Goal: Task Accomplishment & Management: Manage account settings

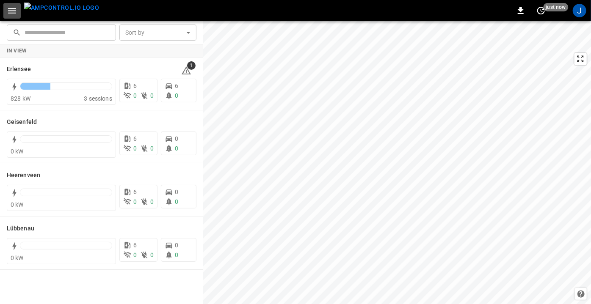
click at [14, 11] on icon "button" at bounding box center [12, 10] width 11 height 11
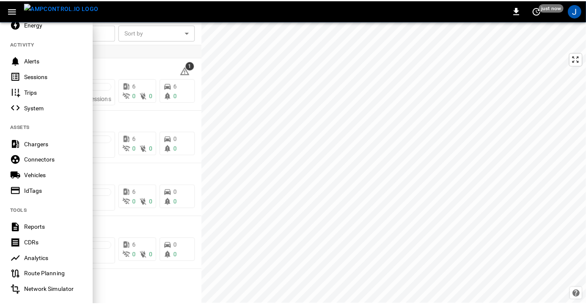
scroll to position [193, 0]
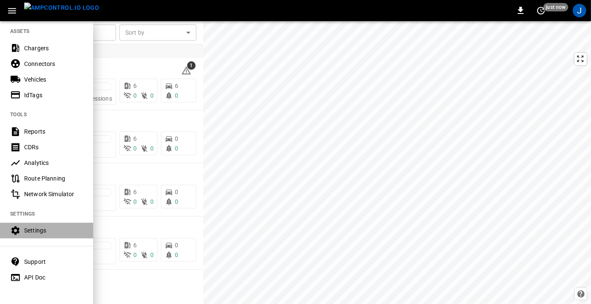
click at [39, 223] on div "Settings" at bounding box center [46, 231] width 93 height 16
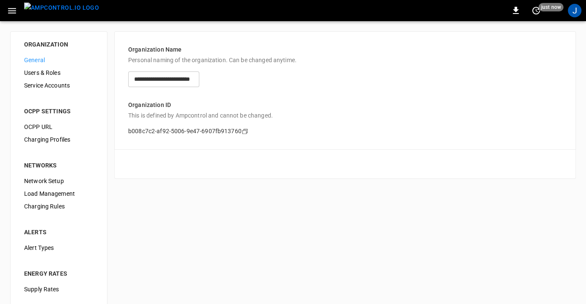
click at [51, 183] on span "Network Setup" at bounding box center [58, 181] width 69 height 9
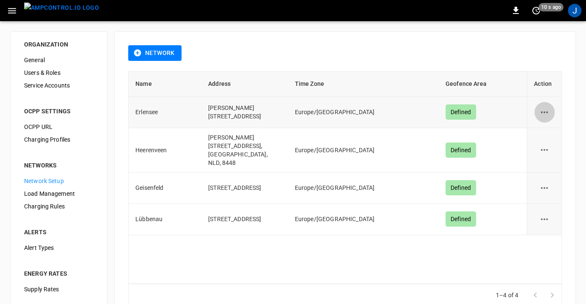
click at [539, 115] on button "network options" at bounding box center [544, 112] width 21 height 21
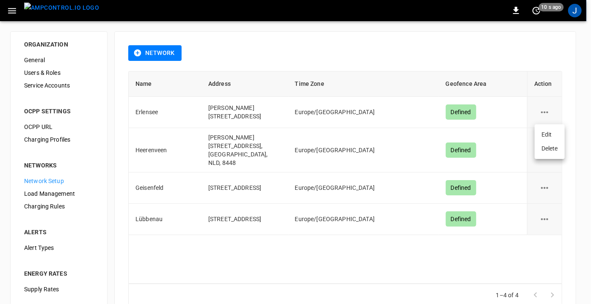
click at [549, 133] on li "Edit" at bounding box center [549, 135] width 30 height 14
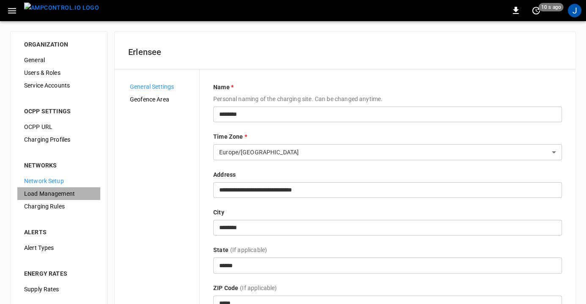
click at [47, 194] on span "Load Management" at bounding box center [58, 194] width 69 height 9
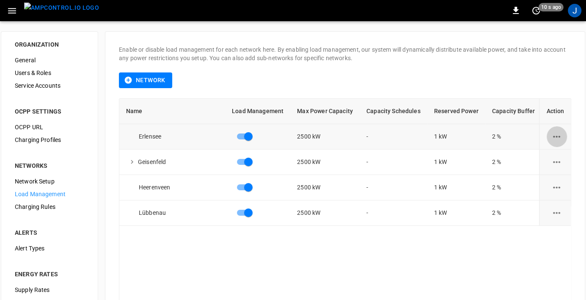
click at [558, 135] on icon "load management options" at bounding box center [556, 136] width 11 height 11
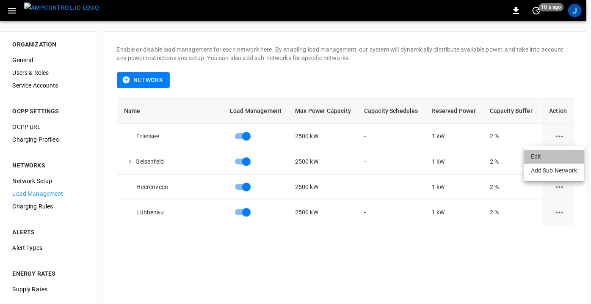
click at [548, 157] on li "Edit" at bounding box center [554, 157] width 60 height 14
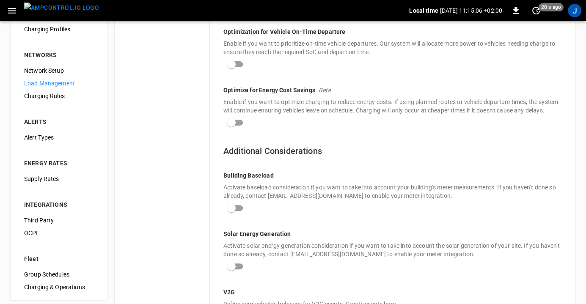
scroll to position [254, 0]
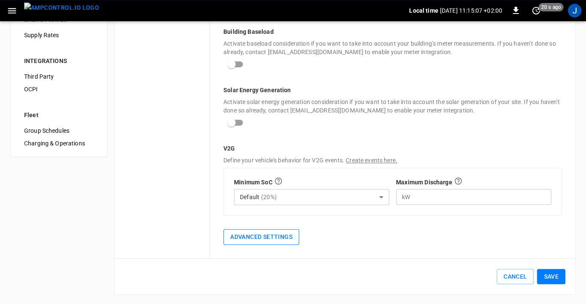
click at [228, 233] on button "Advanced Settings" at bounding box center [261, 237] width 76 height 16
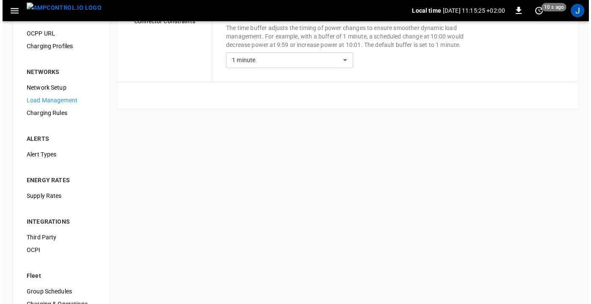
scroll to position [93, 0]
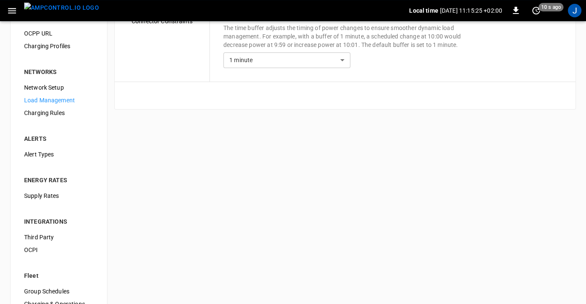
click at [7, 3] on button "button" at bounding box center [11, 11] width 17 height 16
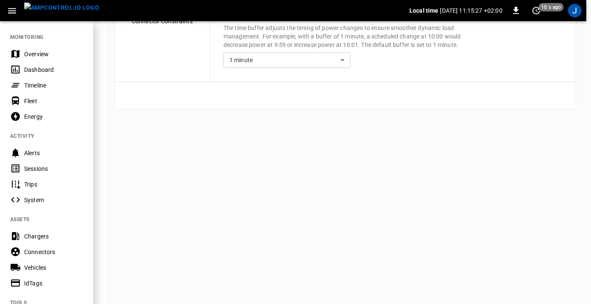
scroll to position [57, 0]
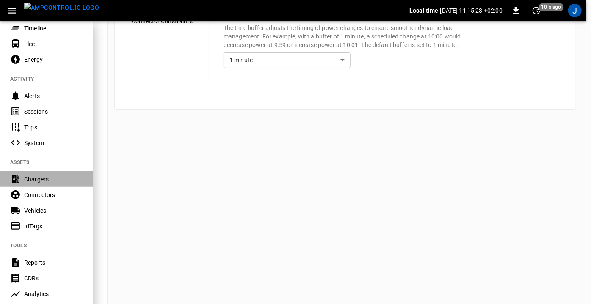
click at [48, 183] on div "Chargers" at bounding box center [53, 179] width 59 height 8
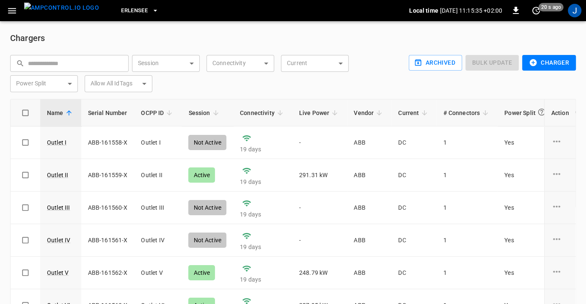
click at [8, 10] on icon "button" at bounding box center [12, 10] width 11 height 11
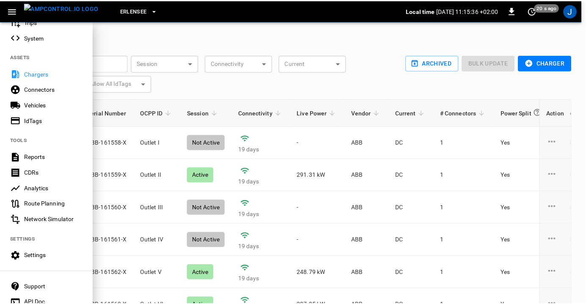
scroll to position [174, 0]
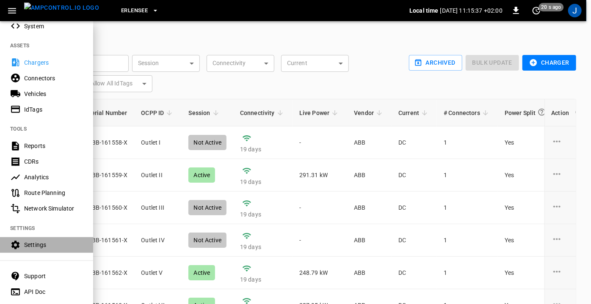
click at [40, 244] on div "Settings" at bounding box center [53, 245] width 59 height 8
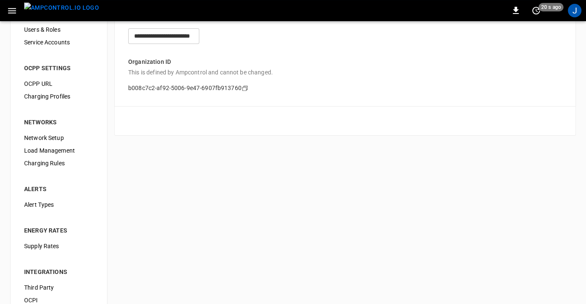
scroll to position [47, 0]
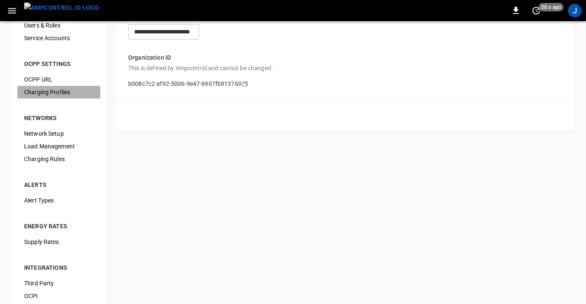
click at [77, 86] on div "Charging Profiles" at bounding box center [58, 92] width 83 height 13
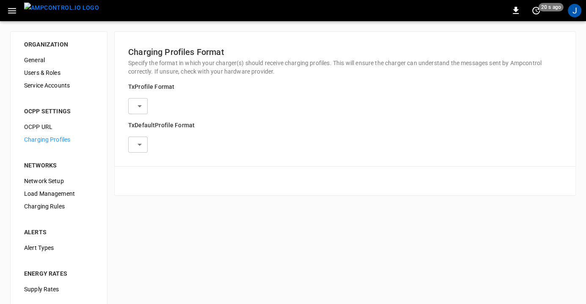
type input "**********"
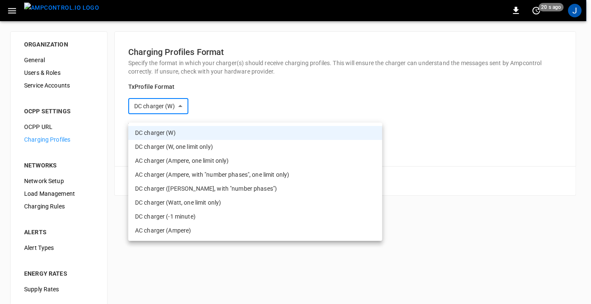
click at [207, 115] on body "**********" at bounding box center [295, 210] width 591 height 421
click at [223, 98] on div at bounding box center [295, 152] width 591 height 304
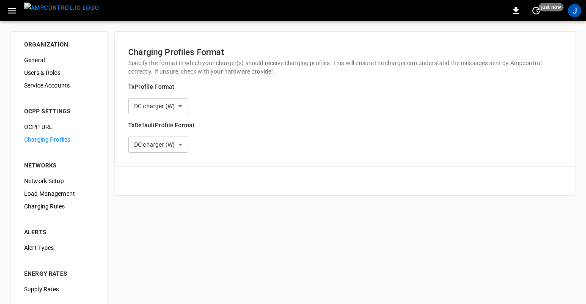
click at [223, 91] on p "TxProfile Format" at bounding box center [345, 86] width 434 height 9
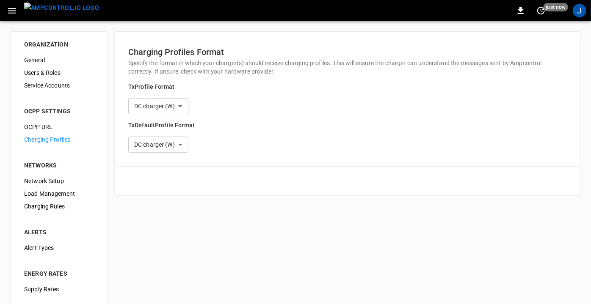
click at [210, 117] on body "**********" at bounding box center [295, 210] width 591 height 421
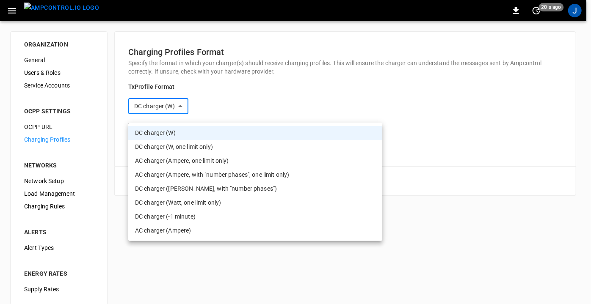
click at [212, 93] on div at bounding box center [295, 152] width 591 height 304
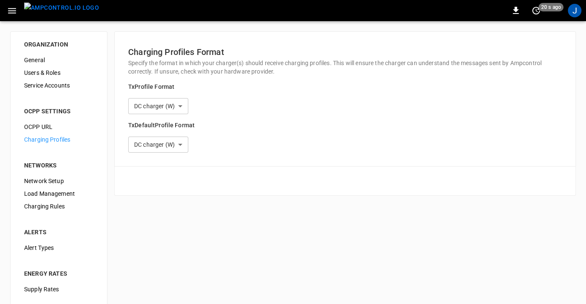
click at [212, 91] on p "TxProfile Format" at bounding box center [345, 86] width 434 height 9
